Goal: Task Accomplishment & Management: Complete application form

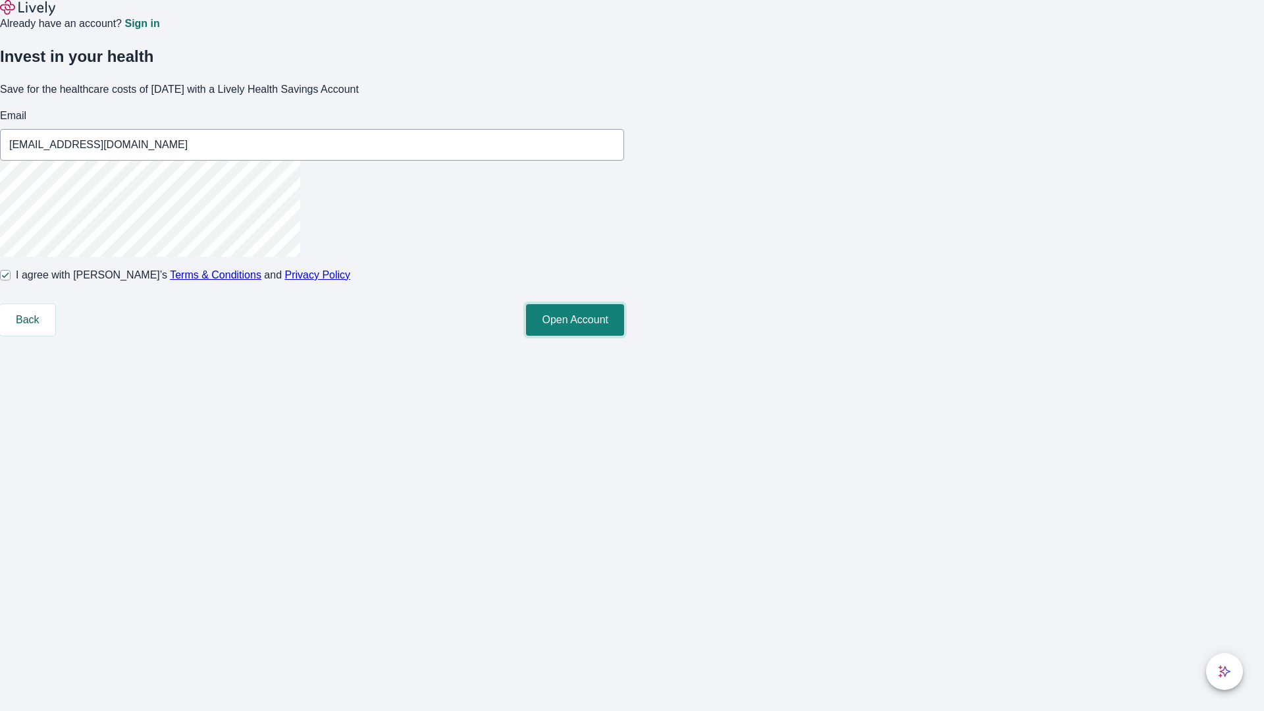
click at [624, 336] on button "Open Account" at bounding box center [575, 320] width 98 height 32
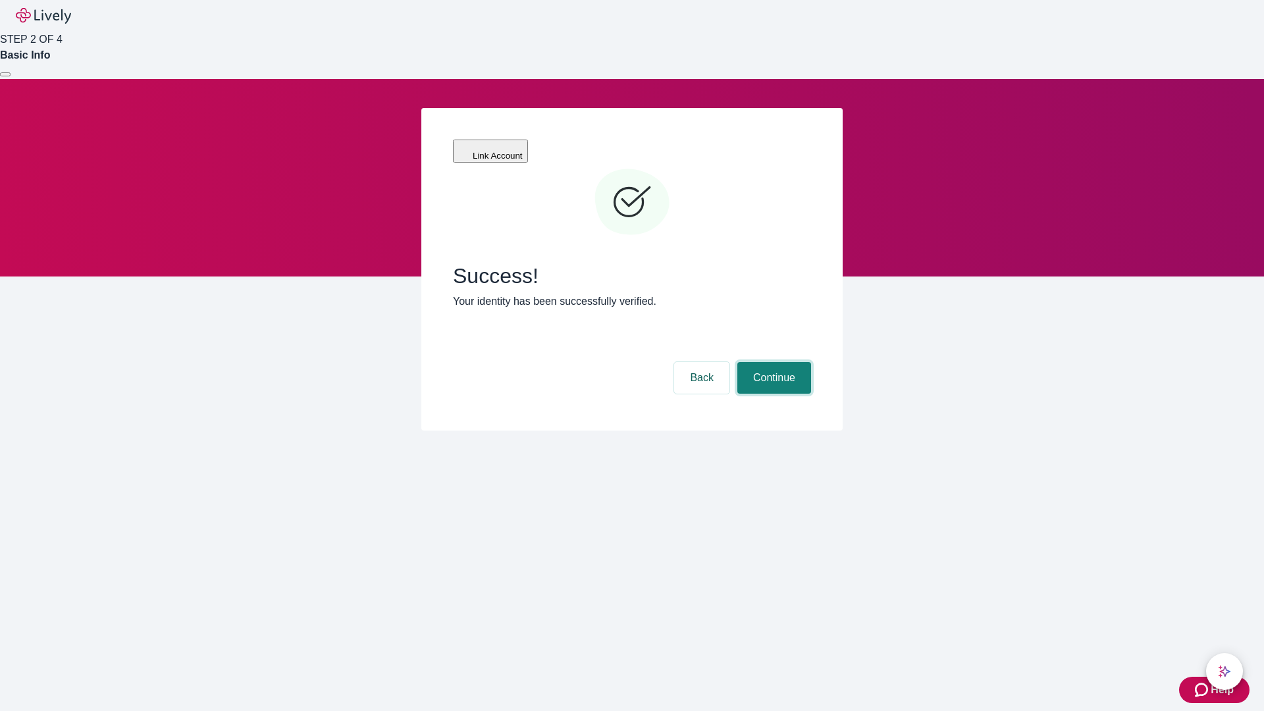
click at [772, 362] on button "Continue" at bounding box center [774, 378] width 74 height 32
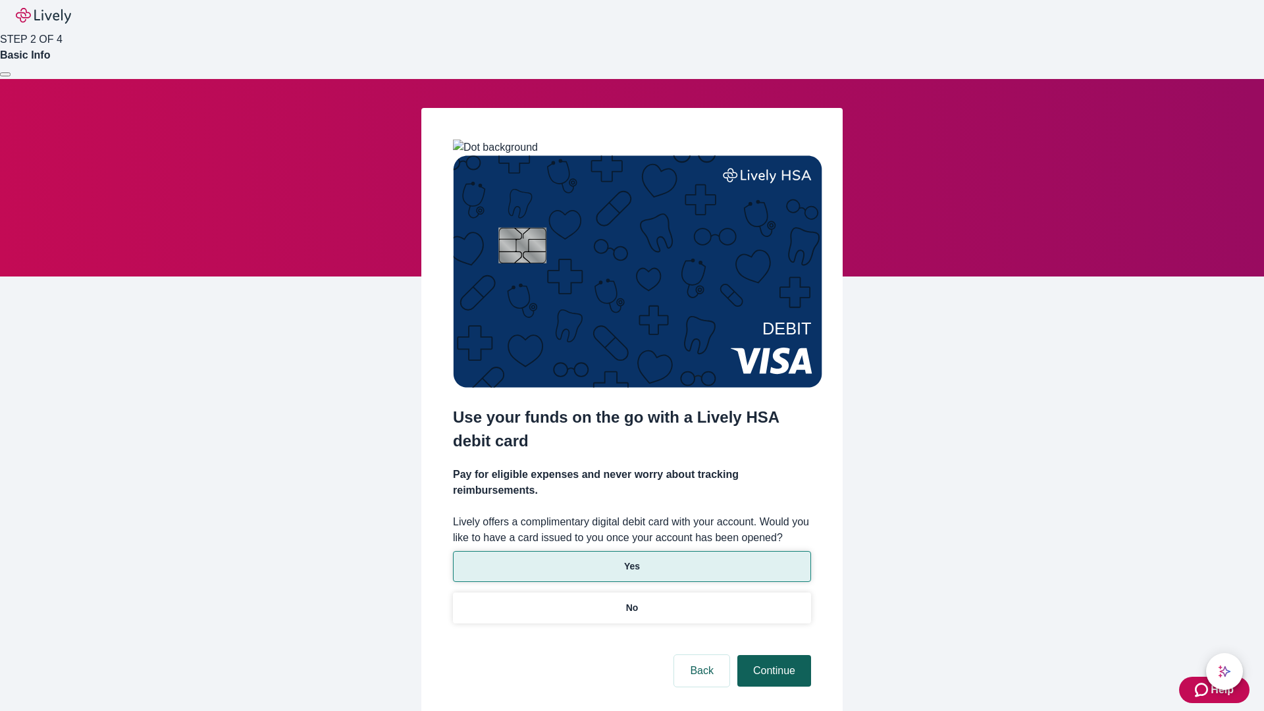
click at [631, 601] on p "No" at bounding box center [632, 608] width 13 height 14
click at [772, 655] on button "Continue" at bounding box center [774, 671] width 74 height 32
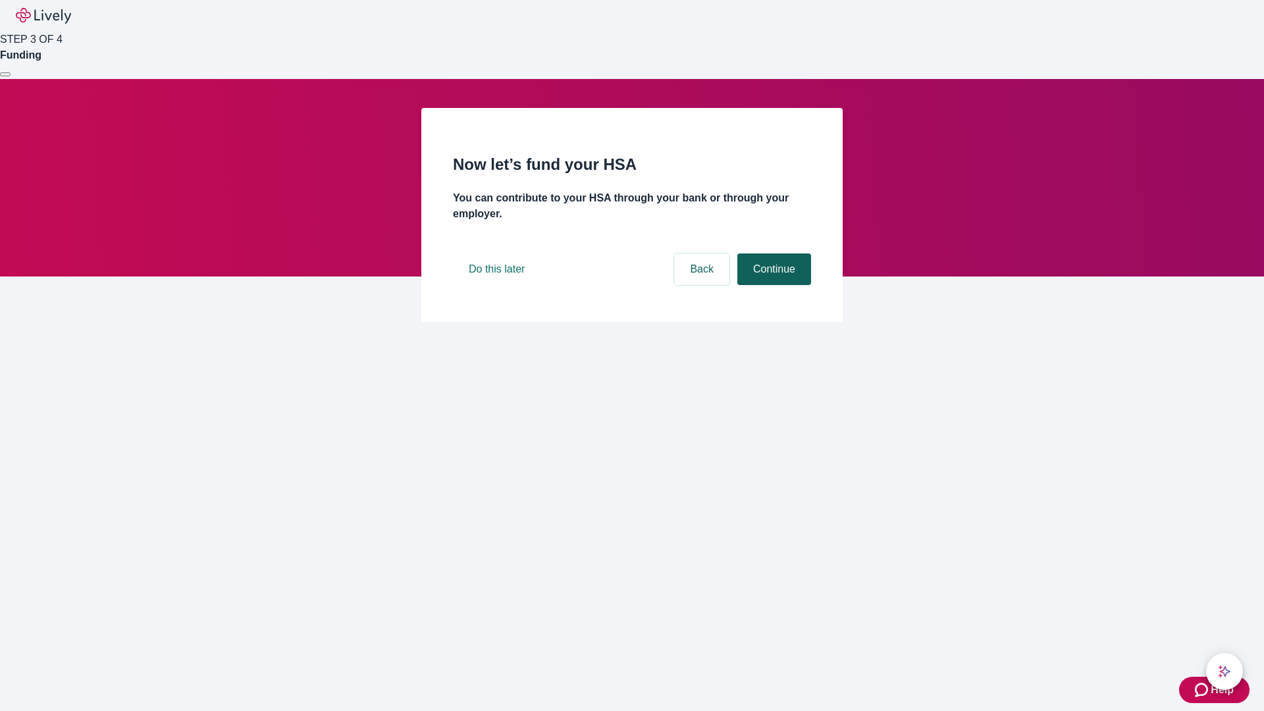
click at [772, 285] on button "Continue" at bounding box center [774, 269] width 74 height 32
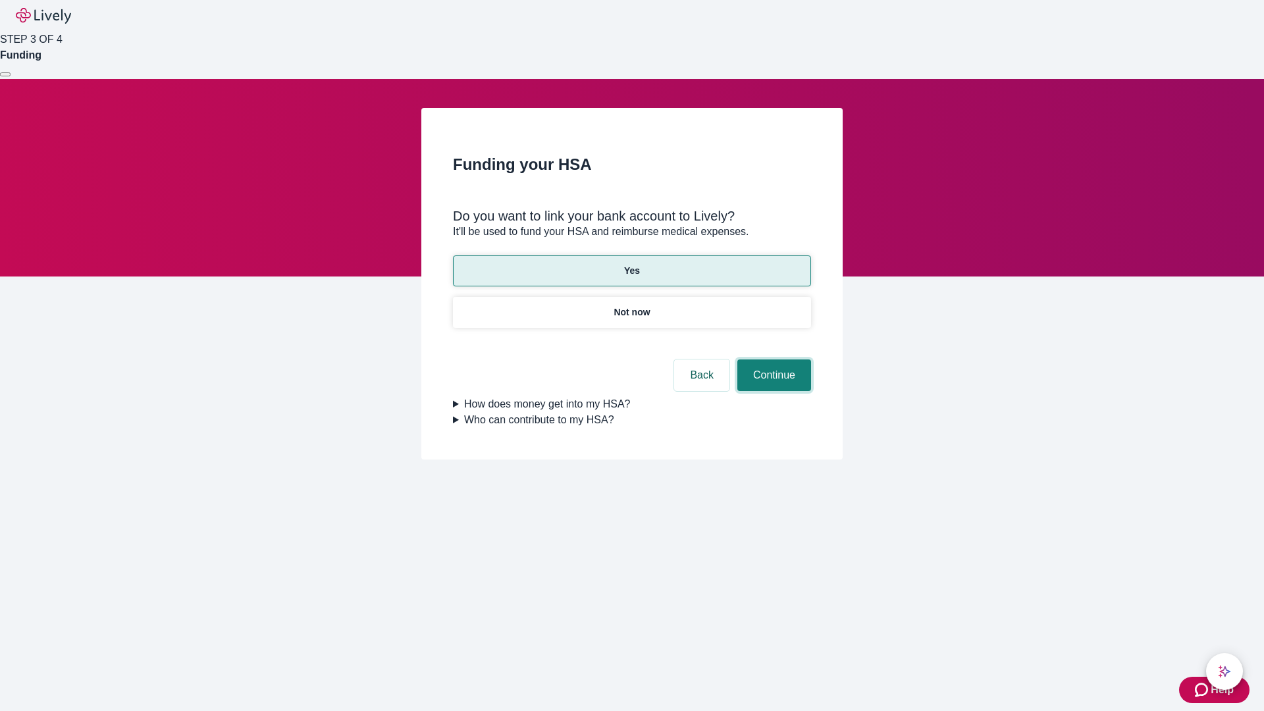
click at [772, 359] on button "Continue" at bounding box center [774, 375] width 74 height 32
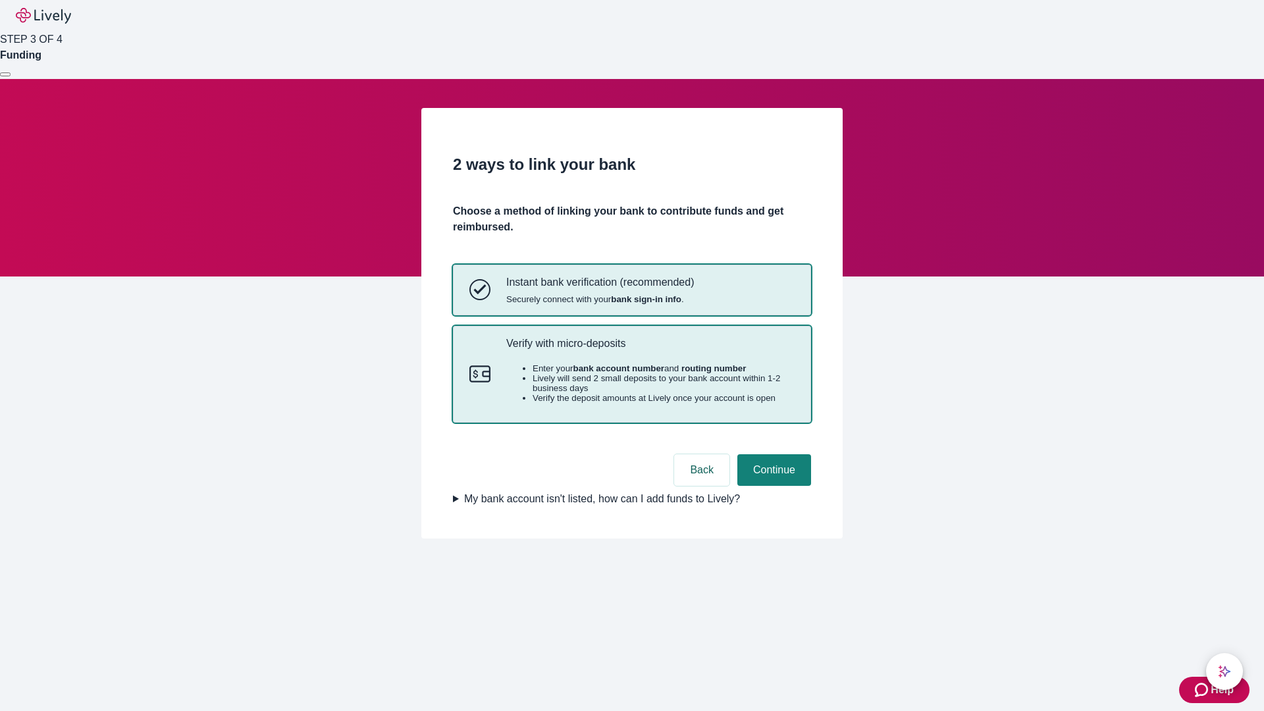
click at [650, 349] on p "Verify with micro-deposits" at bounding box center [650, 343] width 288 height 13
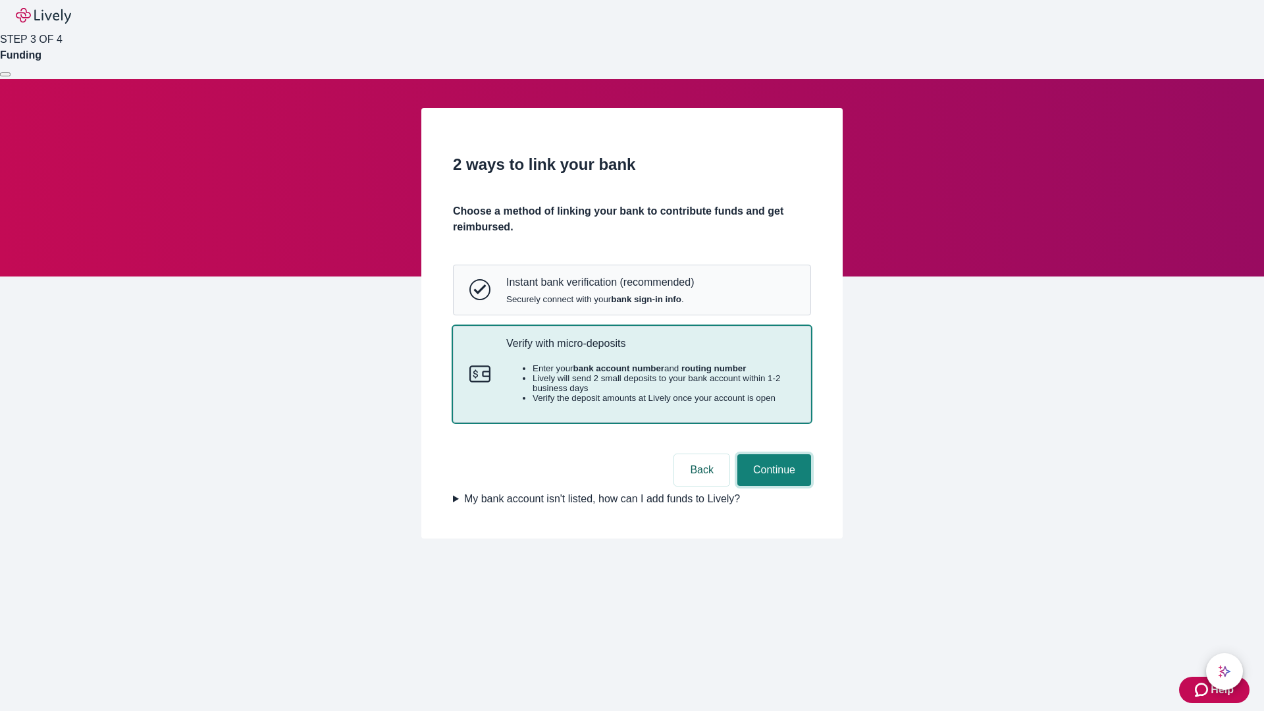
click at [772, 486] on button "Continue" at bounding box center [774, 470] width 74 height 32
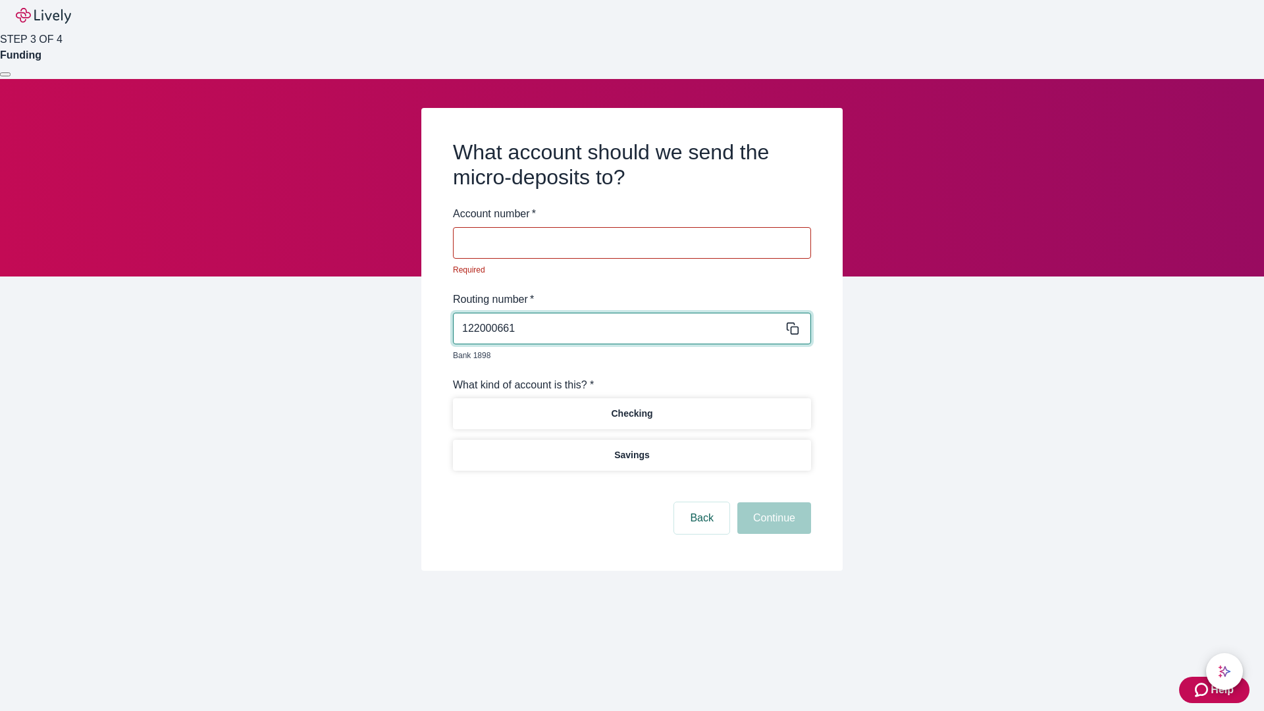
type input "122000661"
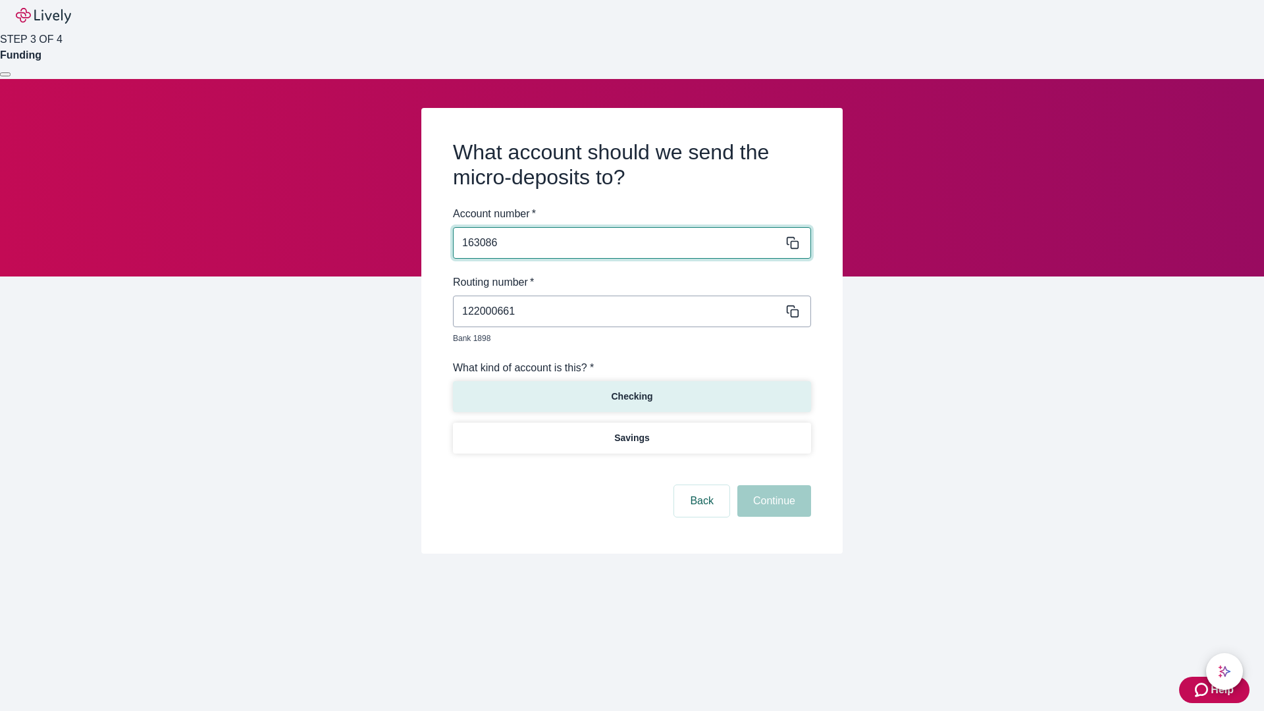
type input "163086"
click at [631, 390] on p "Checking" at bounding box center [631, 397] width 41 height 14
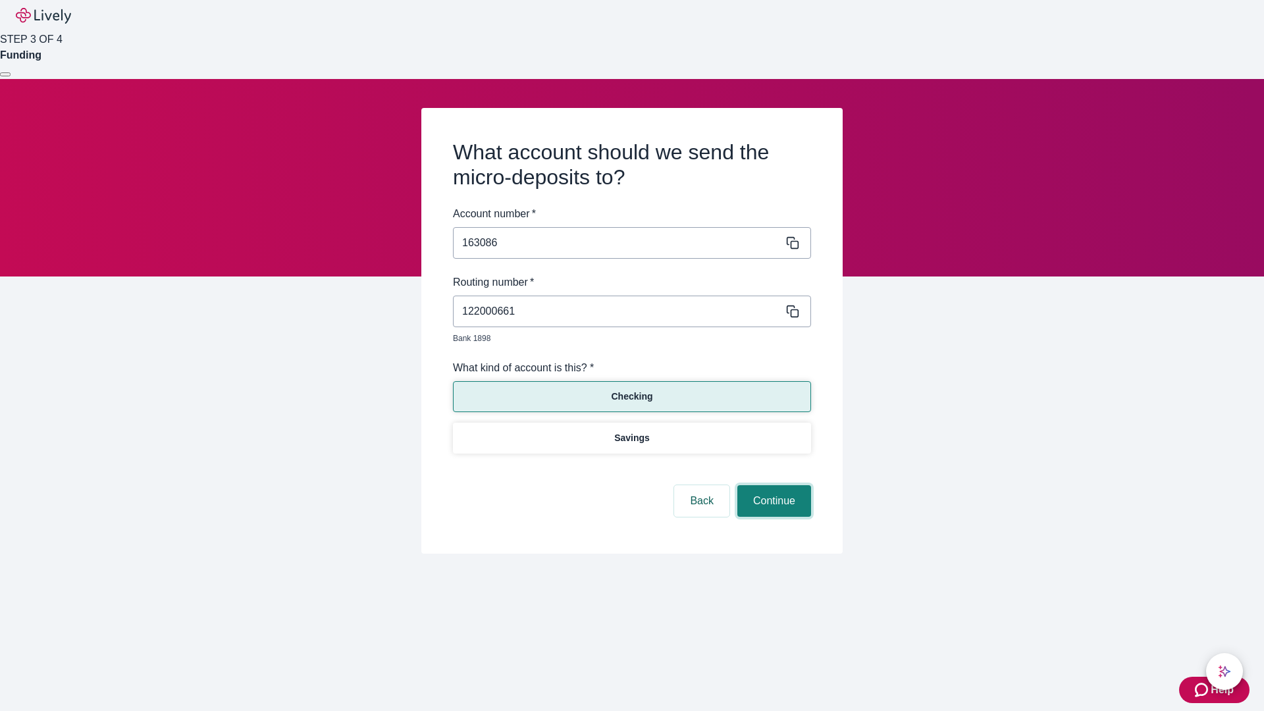
click at [772, 486] on button "Continue" at bounding box center [774, 501] width 74 height 32
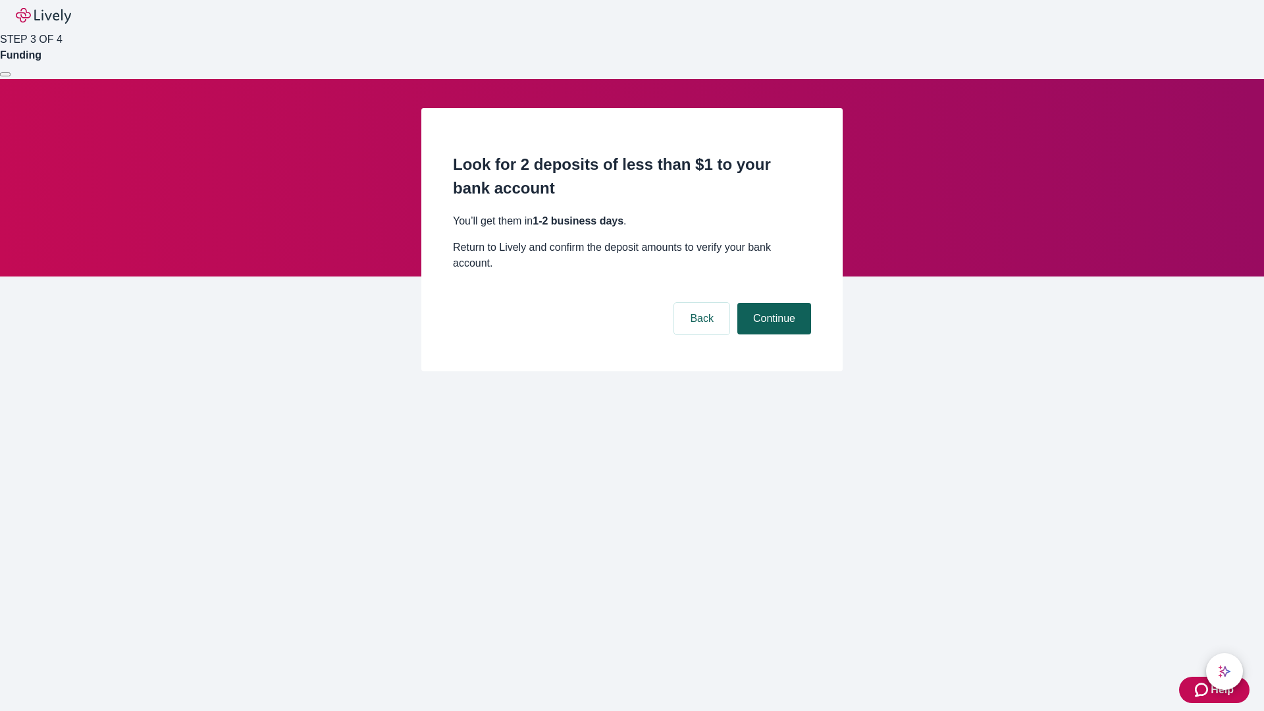
click at [772, 303] on button "Continue" at bounding box center [774, 319] width 74 height 32
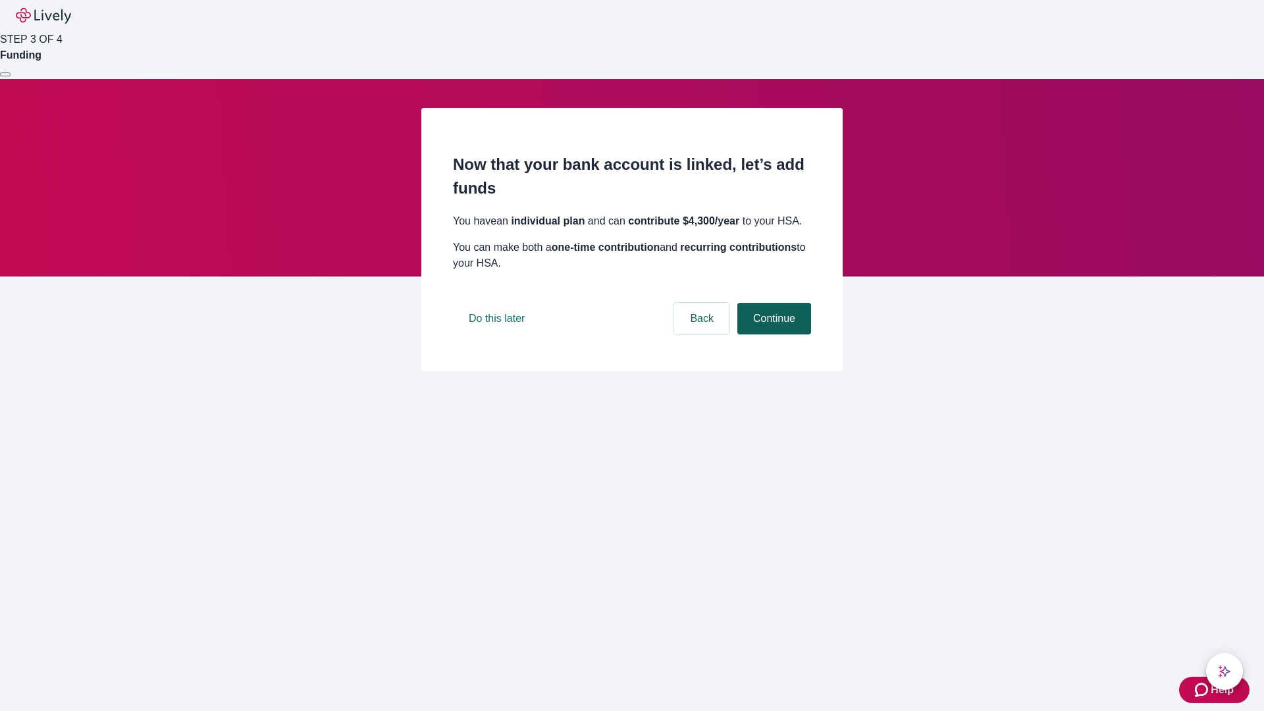
click at [772, 334] on button "Continue" at bounding box center [774, 319] width 74 height 32
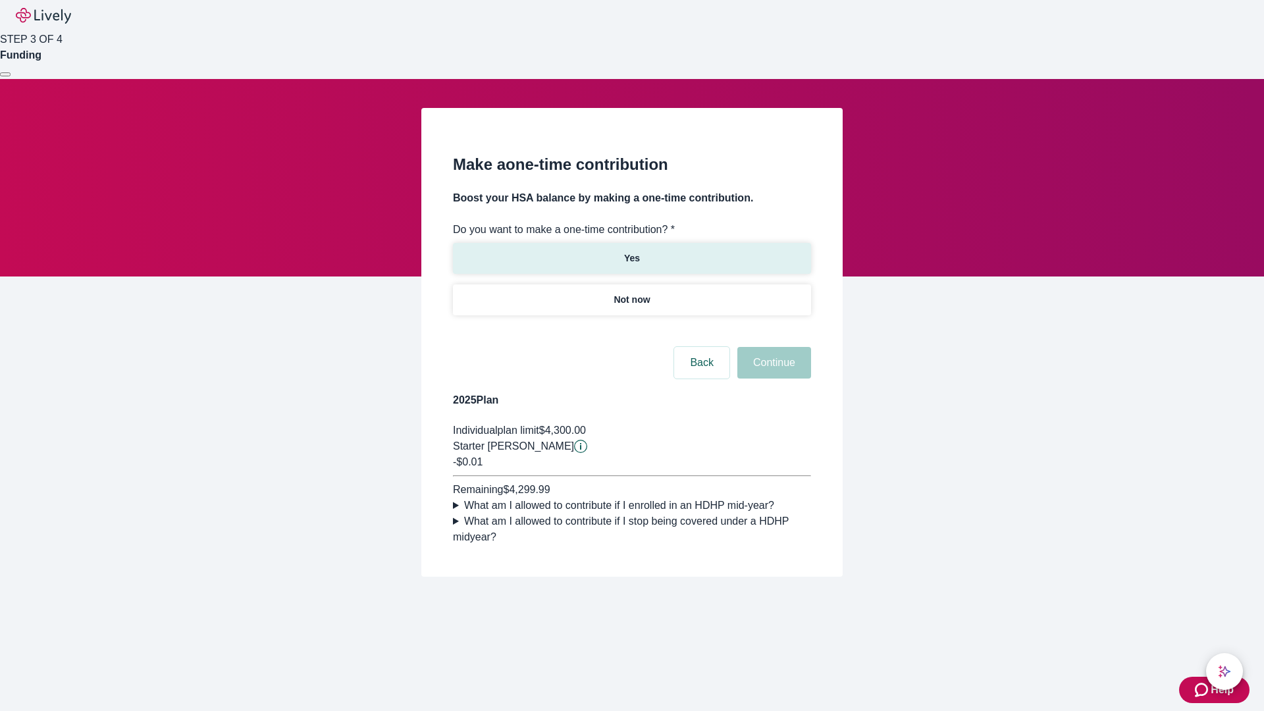
click at [631, 251] on p "Yes" at bounding box center [632, 258] width 16 height 14
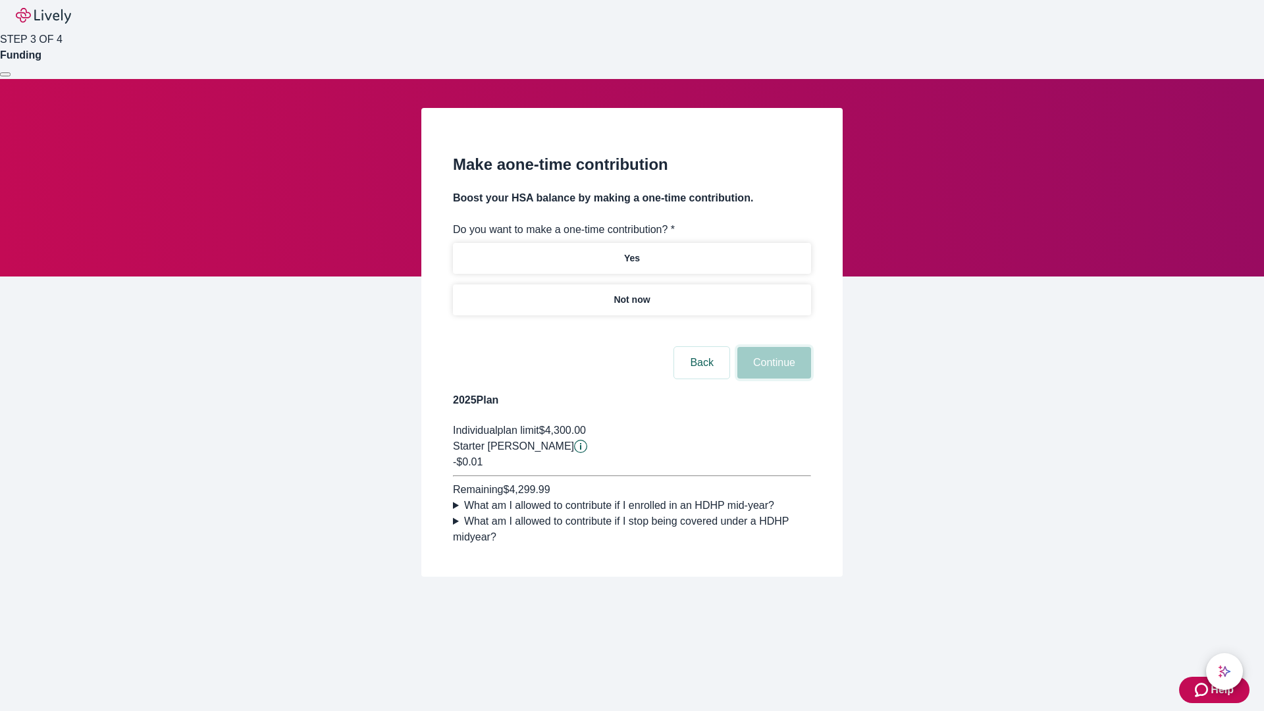
click at [772, 378] on button "Continue" at bounding box center [774, 363] width 74 height 32
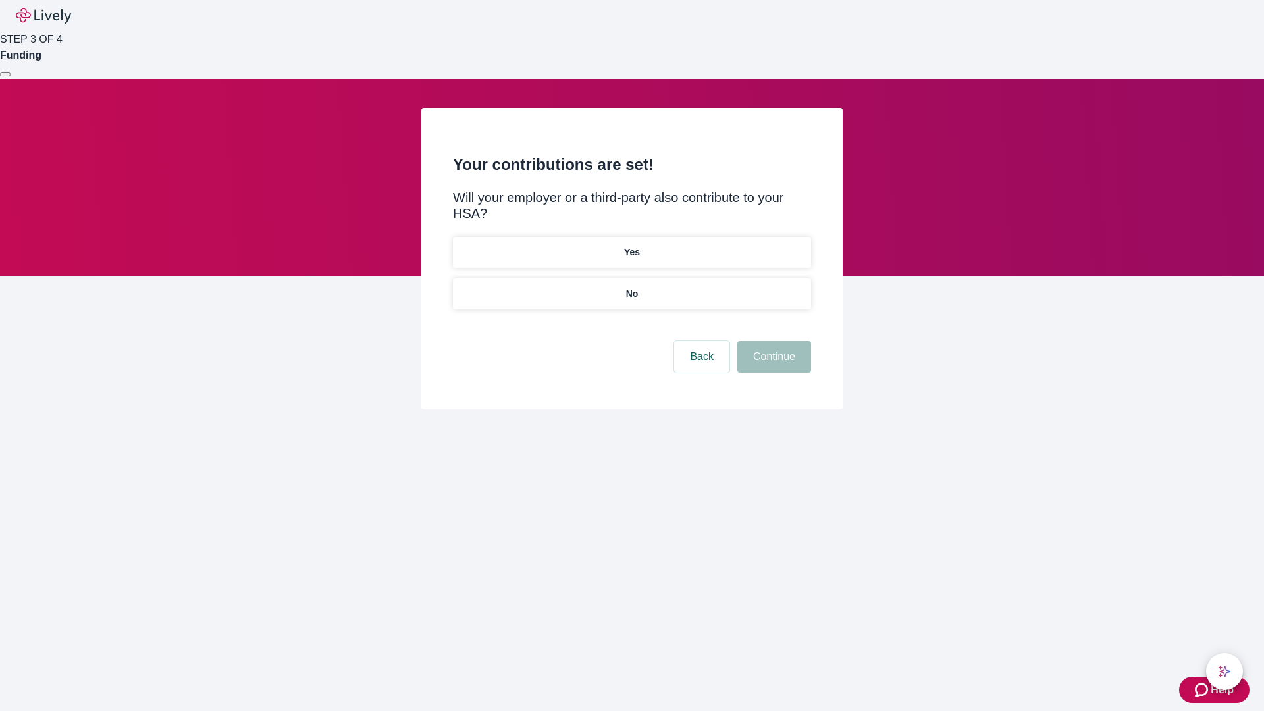
click at [631, 287] on p "No" at bounding box center [632, 294] width 13 height 14
click at [772, 341] on button "Continue" at bounding box center [774, 357] width 74 height 32
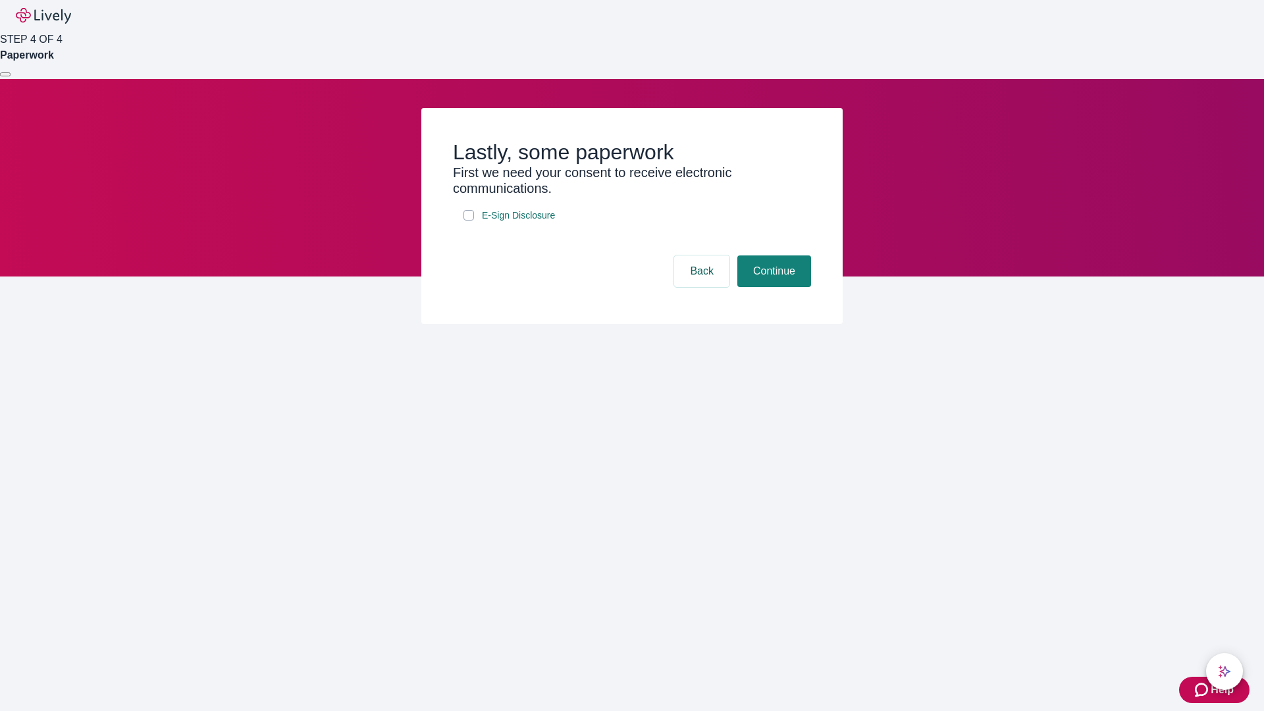
click at [469, 220] on input "E-Sign Disclosure" at bounding box center [468, 215] width 11 height 11
checkbox input "true"
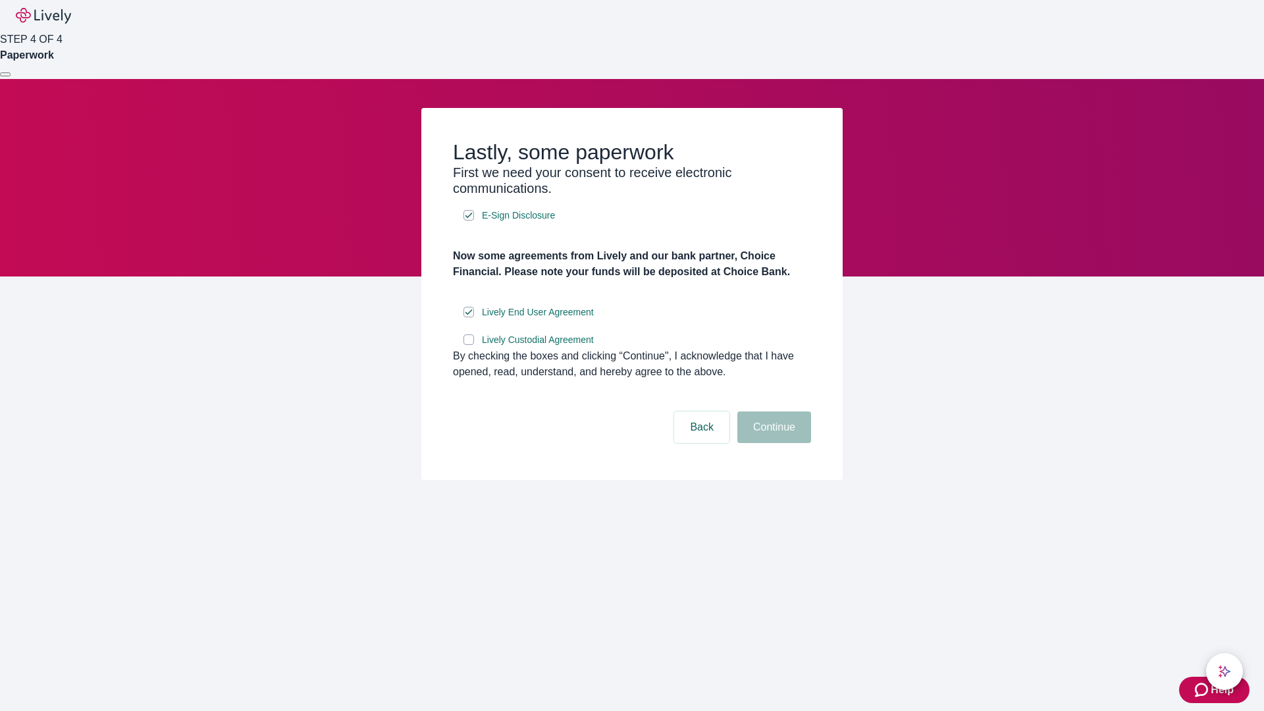
click at [469, 345] on input "Lively Custodial Agreement" at bounding box center [468, 339] width 11 height 11
checkbox input "true"
click at [772, 443] on button "Continue" at bounding box center [774, 427] width 74 height 32
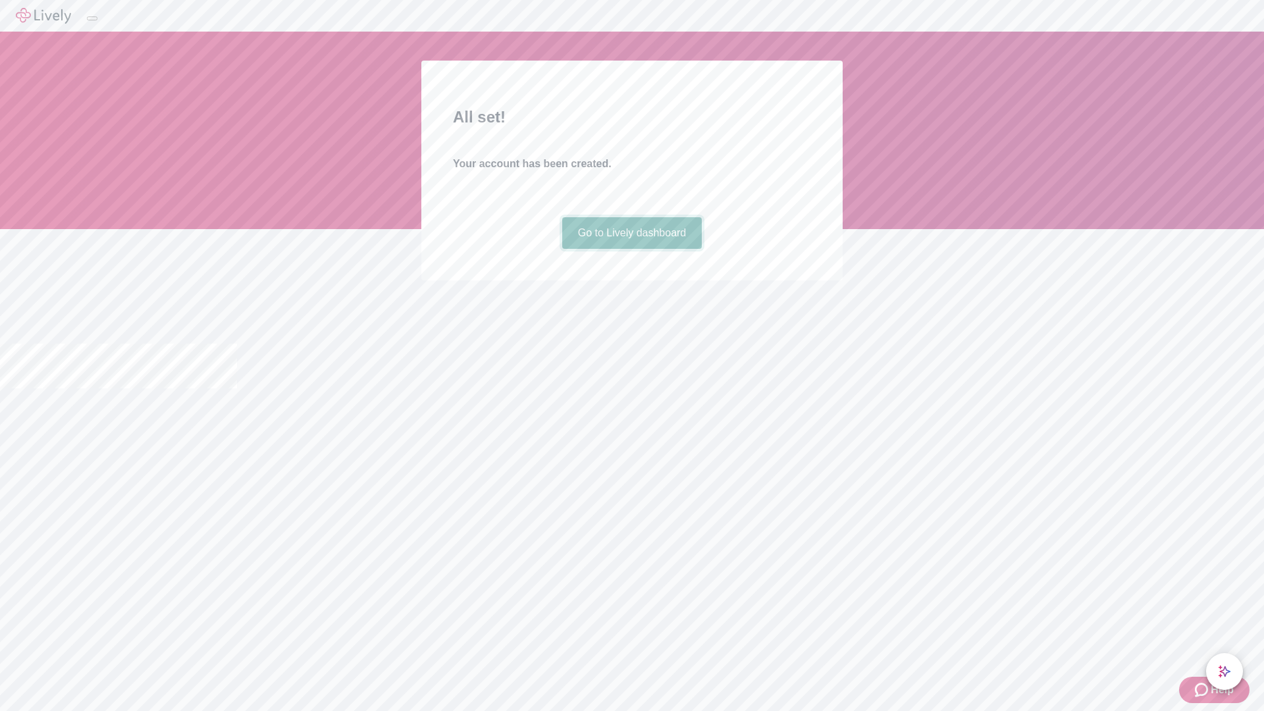
click at [631, 249] on link "Go to Lively dashboard" at bounding box center [632, 233] width 140 height 32
